Goal: Task Accomplishment & Management: Complete application form

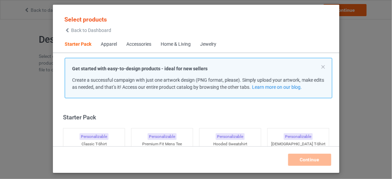
scroll to position [8, 0]
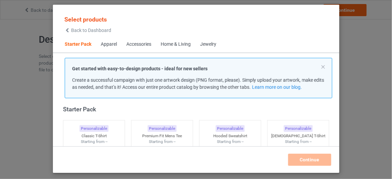
click at [90, 28] on span "Back to Dashboard" at bounding box center [91, 30] width 40 height 5
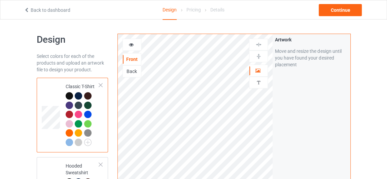
click at [25, 9] on icon at bounding box center [27, 9] width 6 height 5
click at [128, 71] on div "Back" at bounding box center [132, 71] width 18 height 7
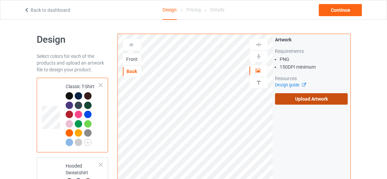
click at [316, 99] on label "Upload Artwork" at bounding box center [311, 98] width 73 height 11
click at [0, 0] on input "Upload Artwork" at bounding box center [0, 0] width 0 height 0
click at [319, 97] on label "Upload Artwork" at bounding box center [311, 98] width 73 height 11
click at [0, 0] on input "Upload Artwork" at bounding box center [0, 0] width 0 height 0
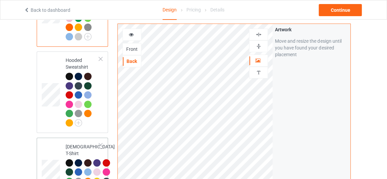
scroll to position [92, 0]
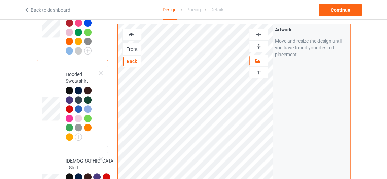
click at [138, 49] on div "Front" at bounding box center [132, 49] width 18 height 7
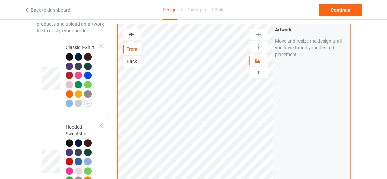
scroll to position [30, 0]
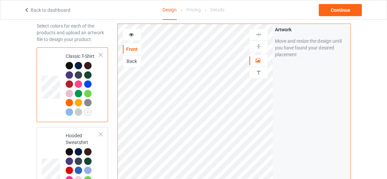
click at [136, 59] on div "Back" at bounding box center [132, 61] width 18 height 7
click at [334, 13] on div "Continue" at bounding box center [340, 10] width 43 height 12
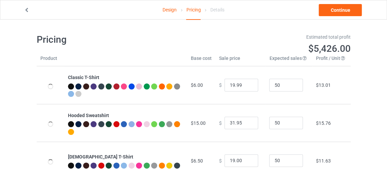
type input "26.95"
type input "46.95"
type input "26.95"
type input "39.95"
type input "26.95"
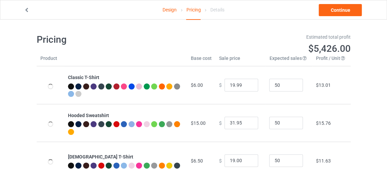
type input "32.95"
type input "30.95"
type input "28.95"
click at [248, 124] on input "45.95" at bounding box center [242, 123] width 34 height 13
click at [248, 124] on input "44.95" at bounding box center [242, 123] width 34 height 13
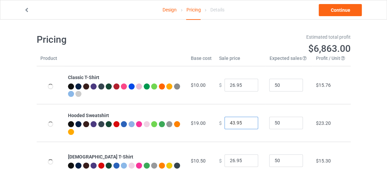
click at [248, 124] on input "43.95" at bounding box center [242, 123] width 34 height 13
click at [248, 124] on input "42.95" at bounding box center [242, 123] width 34 height 13
click at [248, 124] on input "41.95" at bounding box center [242, 123] width 34 height 13
click at [248, 124] on input "40.95" at bounding box center [242, 123] width 34 height 13
click at [248, 124] on input "39.95" at bounding box center [242, 123] width 34 height 13
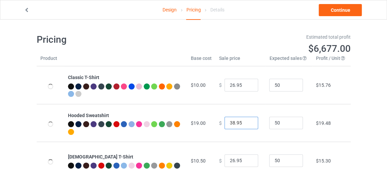
click at [248, 124] on input "38.95" at bounding box center [242, 123] width 34 height 13
click at [248, 124] on input "37.95" at bounding box center [242, 123] width 34 height 13
click at [248, 124] on input "36.95" at bounding box center [242, 123] width 34 height 13
type input "35.95"
click at [248, 124] on input "35.95" at bounding box center [242, 123] width 34 height 13
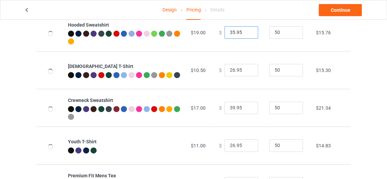
scroll to position [92, 0]
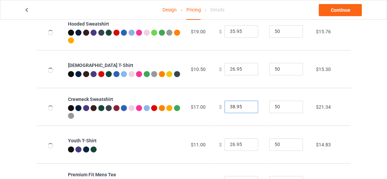
click at [248, 109] on input "38.95" at bounding box center [242, 107] width 34 height 13
click at [248, 109] on input "37.95" at bounding box center [242, 107] width 34 height 13
click at [248, 109] on input "36.95" at bounding box center [242, 107] width 34 height 13
click at [248, 109] on input "35.95" at bounding box center [242, 107] width 34 height 13
click at [248, 109] on input "34.95" at bounding box center [242, 107] width 34 height 13
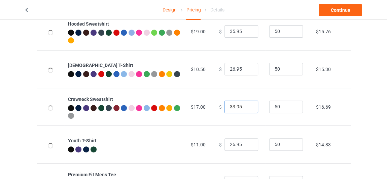
type input "33.95"
click at [248, 109] on input "33.95" at bounding box center [242, 107] width 34 height 13
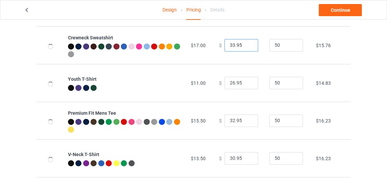
scroll to position [184, 0]
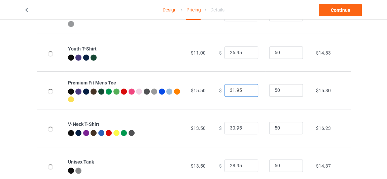
click at [247, 92] on input "31.95" at bounding box center [242, 90] width 34 height 13
click at [247, 92] on input "30.95" at bounding box center [242, 90] width 34 height 13
type input "29.95"
click at [247, 92] on input "29.95" at bounding box center [242, 90] width 34 height 13
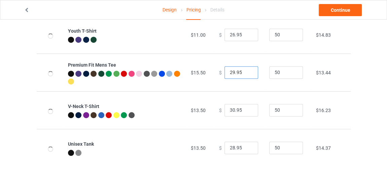
scroll to position [203, 0]
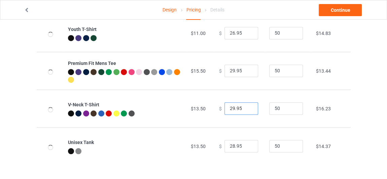
type input "29.95"
click at [248, 111] on input "29.95" at bounding box center [242, 108] width 34 height 13
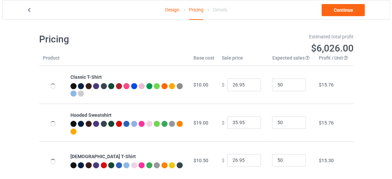
scroll to position [0, 0]
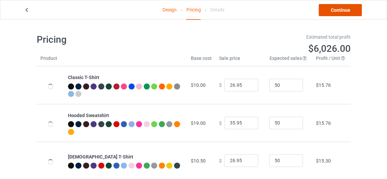
click at [341, 11] on link "Continue" at bounding box center [340, 10] width 43 height 12
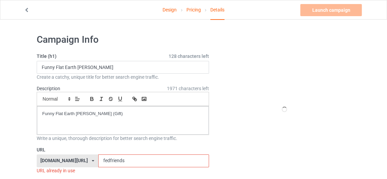
click at [106, 163] on input "fedfriends" at bounding box center [153, 161] width 111 height 13
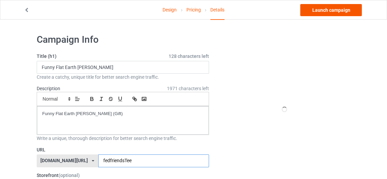
type input "fedfriendsTee"
click at [324, 12] on link "Launch campaign" at bounding box center [332, 10] width 62 height 12
